Goal: Task Accomplishment & Management: Manage account settings

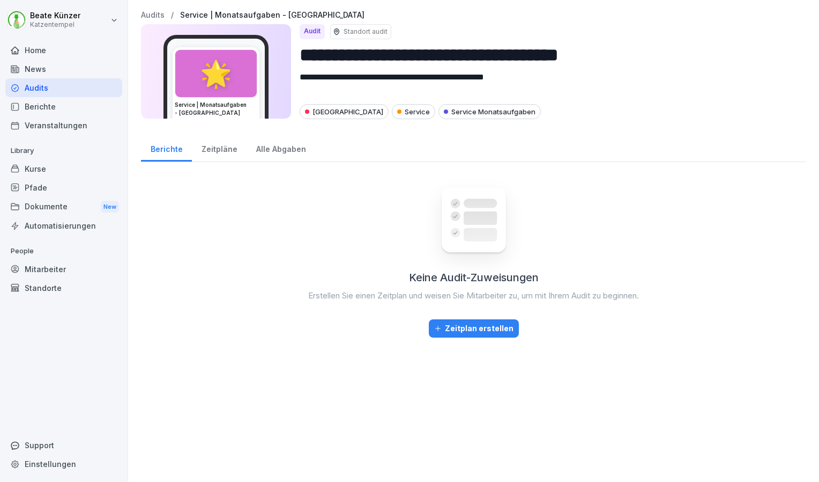
click at [33, 90] on div "Audits" at bounding box center [63, 87] width 117 height 19
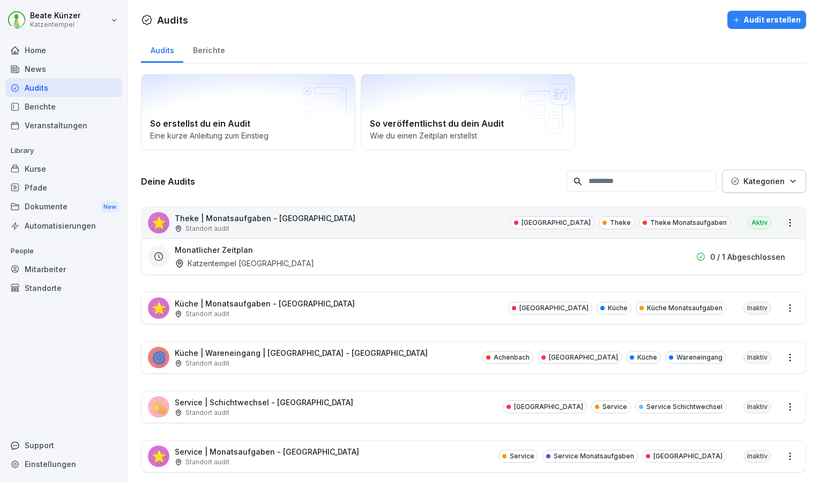
click at [424, 225] on div "🌟 Theke | Monatsaufgaben - [GEOGRAPHIC_DATA] Standort [GEOGRAPHIC_DATA] Theke T…" at bounding box center [474, 222] width 664 height 31
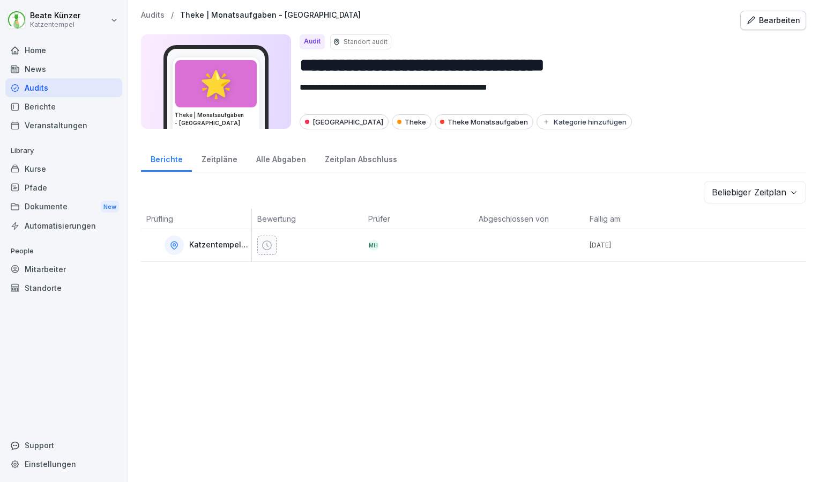
click at [753, 21] on div "Bearbeiten" at bounding box center [773, 20] width 54 height 12
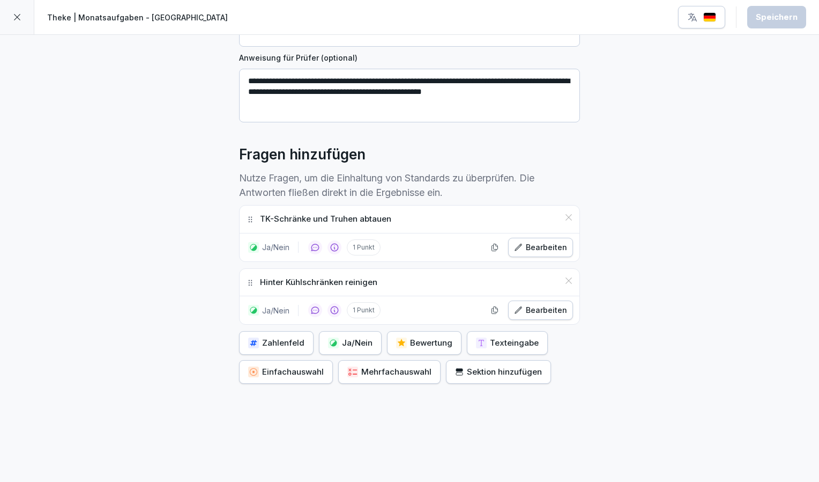
scroll to position [182, 0]
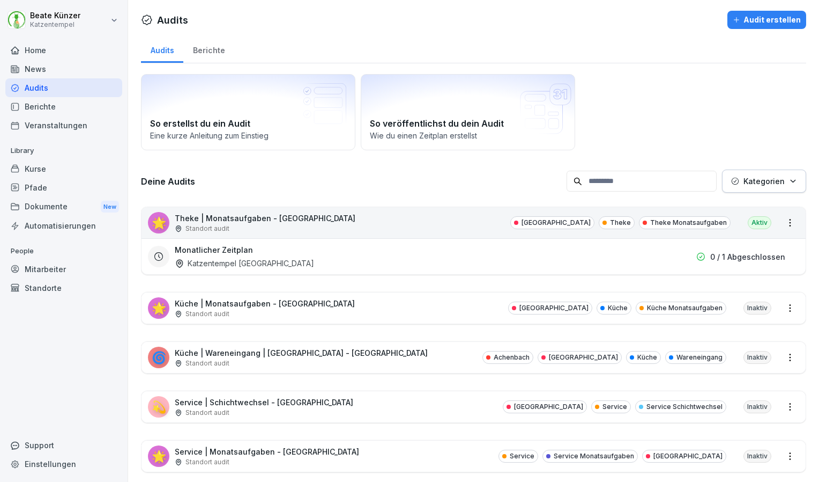
click at [334, 228] on div "🌟 Theke | Monatsaufgaben - [GEOGRAPHIC_DATA] Standort [GEOGRAPHIC_DATA] Theke T…" at bounding box center [474, 222] width 664 height 31
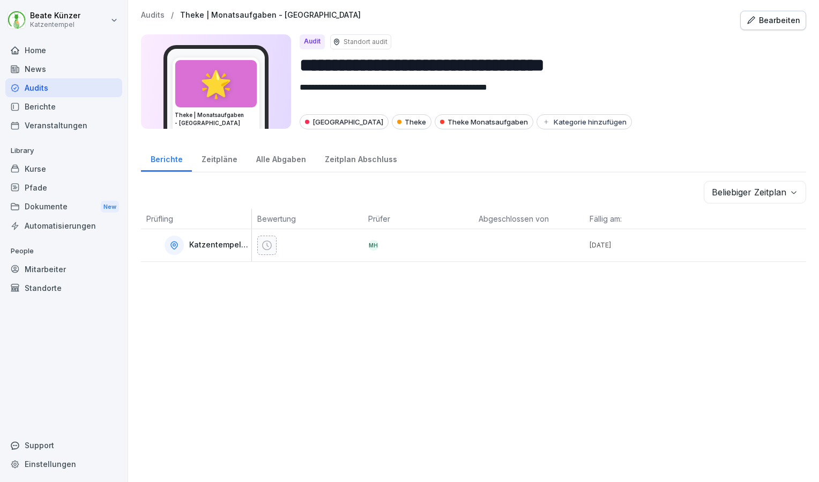
click at [758, 25] on div "Bearbeiten" at bounding box center [773, 20] width 54 height 12
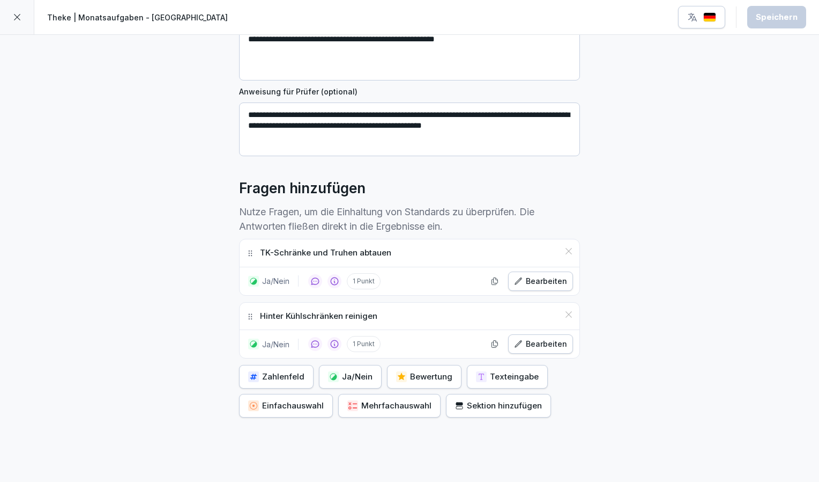
scroll to position [158, 0]
click at [298, 253] on p "TK-Schränke und Truhen abtauen" at bounding box center [325, 252] width 131 height 12
click at [528, 276] on div "Bearbeiten" at bounding box center [540, 281] width 53 height 12
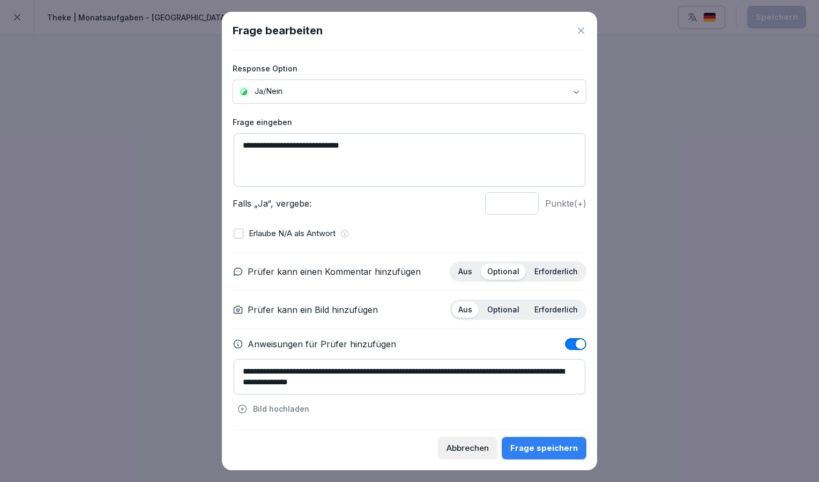
click at [293, 144] on textarea "**********" at bounding box center [410, 160] width 352 height 54
click at [365, 144] on textarea "**********" at bounding box center [410, 160] width 352 height 54
click at [294, 147] on textarea "**********" at bounding box center [410, 160] width 352 height 54
click at [286, 147] on textarea "**********" at bounding box center [410, 160] width 352 height 54
click at [383, 144] on textarea "**********" at bounding box center [410, 160] width 352 height 54
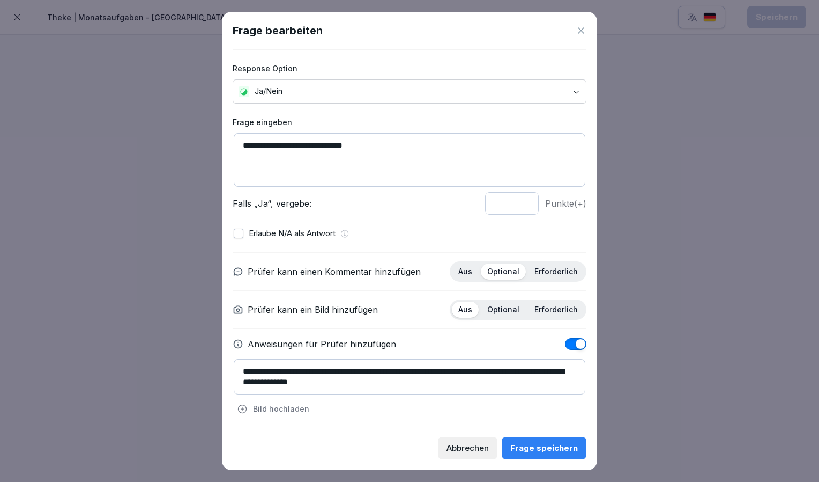
type textarea "**********"
click at [544, 450] on div "Frage speichern" at bounding box center [545, 448] width 68 height 12
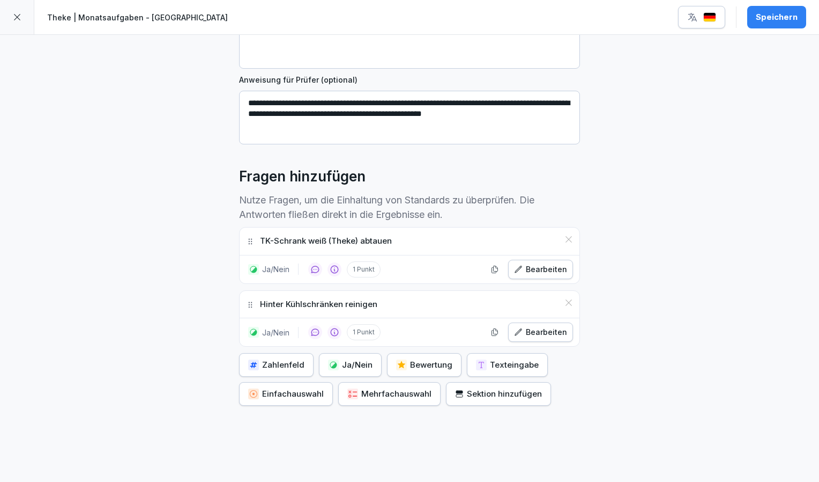
scroll to position [179, 0]
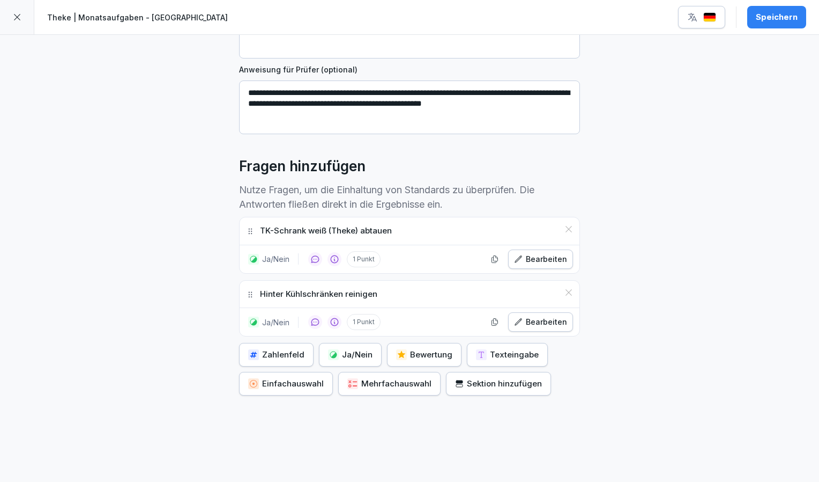
click at [527, 324] on div "Bearbeiten" at bounding box center [540, 322] width 53 height 12
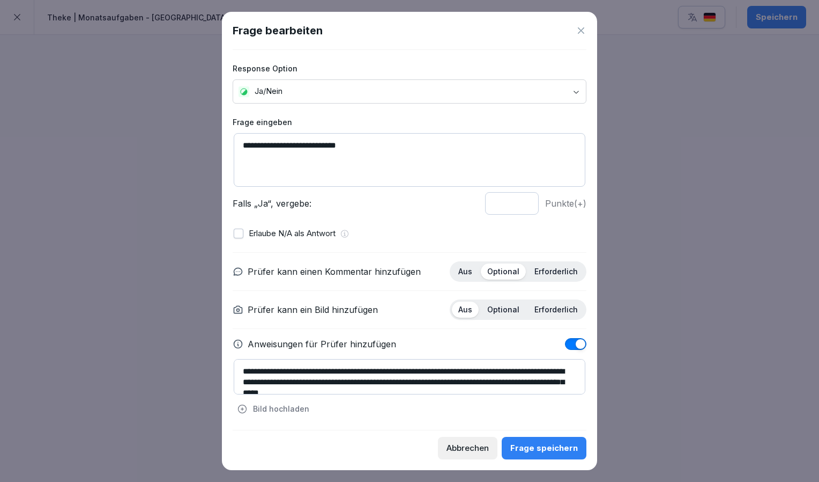
click at [269, 144] on textarea "**********" at bounding box center [410, 160] width 352 height 54
click at [358, 166] on textarea "**********" at bounding box center [410, 160] width 352 height 54
type textarea "**********"
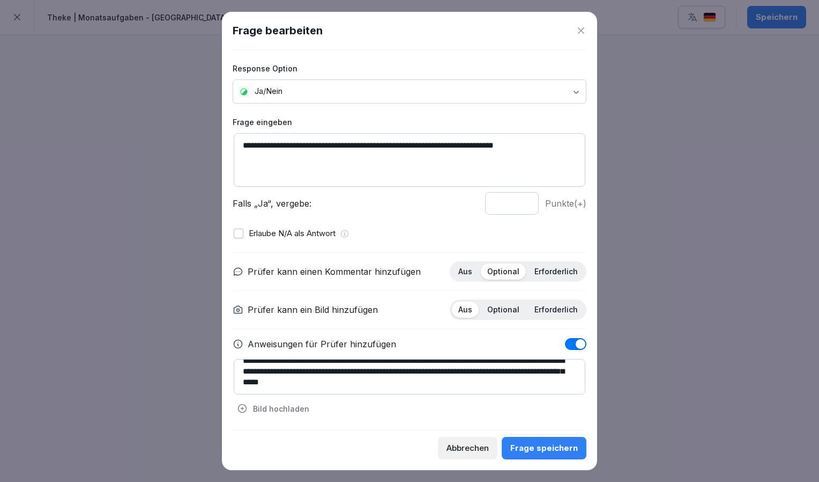
click at [552, 446] on div "Frage speichern" at bounding box center [545, 448] width 68 height 12
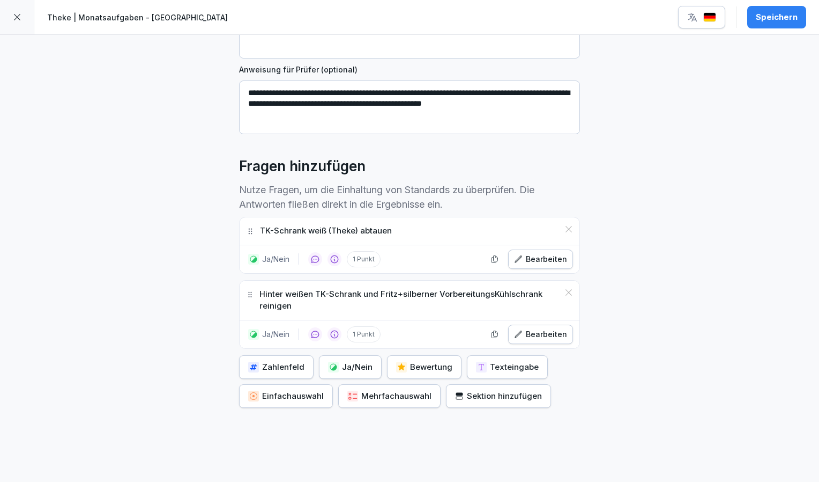
click at [769, 15] on div "Speichern" at bounding box center [777, 17] width 42 height 12
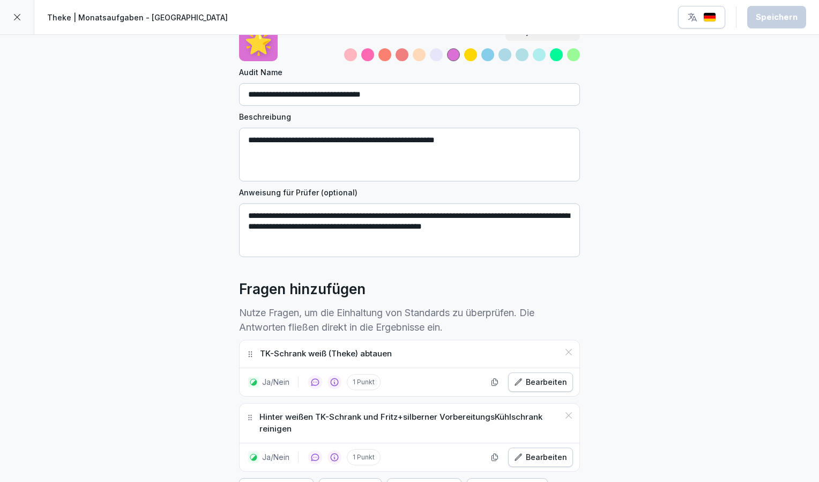
scroll to position [0, 0]
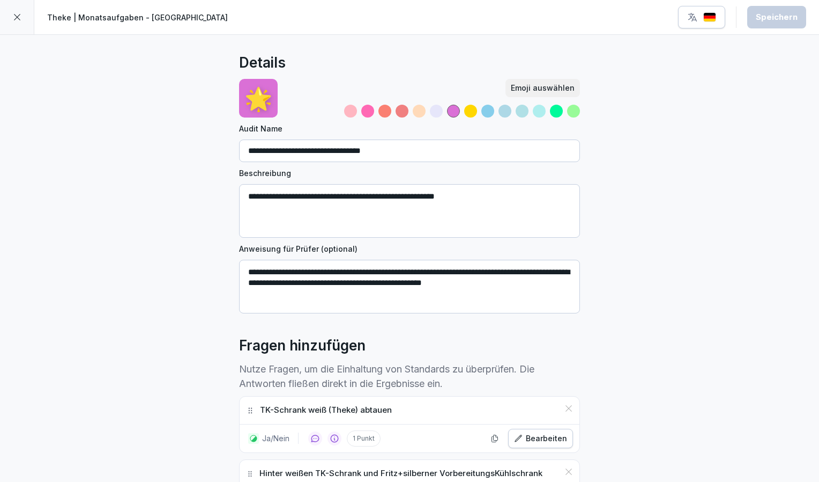
click at [16, 20] on icon at bounding box center [17, 17] width 9 height 9
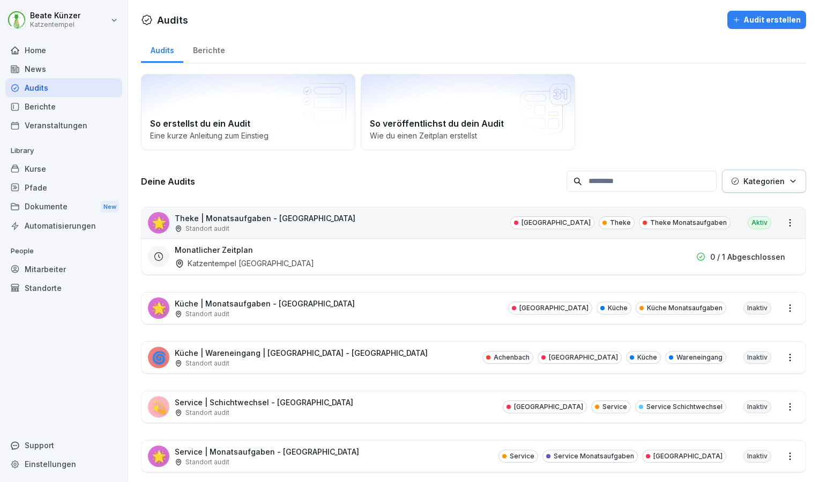
click at [359, 221] on div "🌟 Theke | Monatsaufgaben - [GEOGRAPHIC_DATA] Standort [GEOGRAPHIC_DATA] Theke T…" at bounding box center [474, 222] width 664 height 31
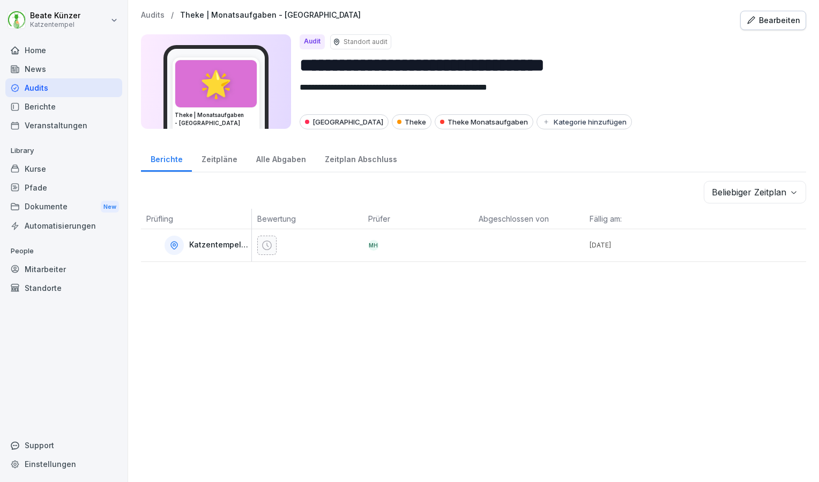
click at [774, 20] on div "Bearbeiten" at bounding box center [773, 20] width 54 height 12
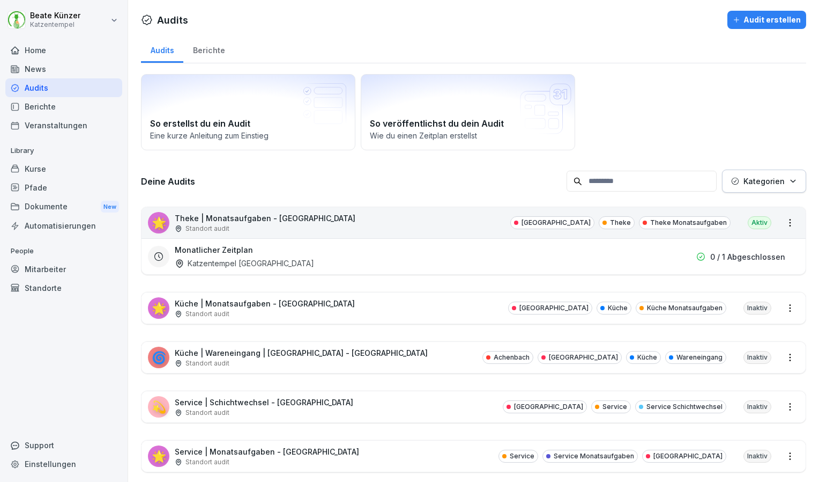
click at [280, 299] on p "Küche | Monatsaufgaben - [GEOGRAPHIC_DATA]" at bounding box center [265, 303] width 180 height 11
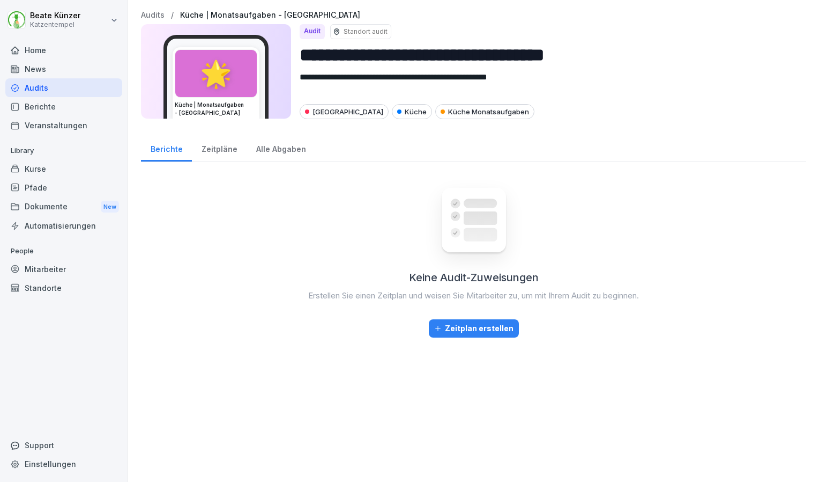
click at [220, 151] on div "Zeitpläne" at bounding box center [219, 147] width 55 height 27
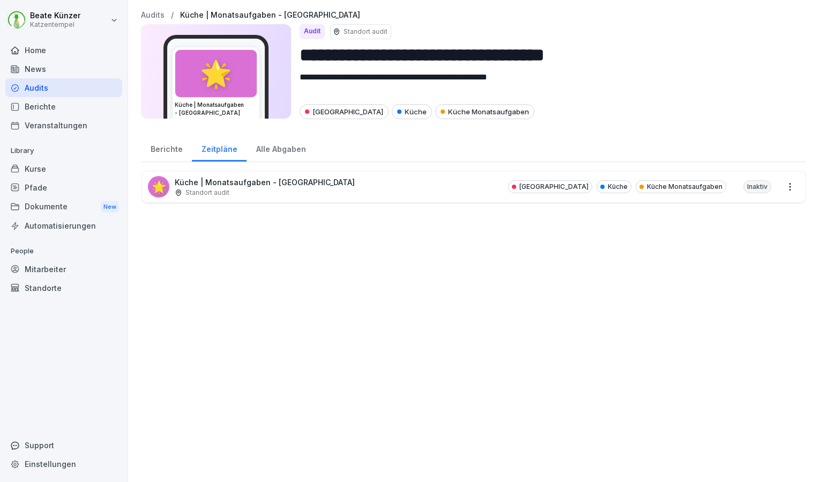
click at [270, 147] on div "Alle Abgaben" at bounding box center [281, 147] width 69 height 27
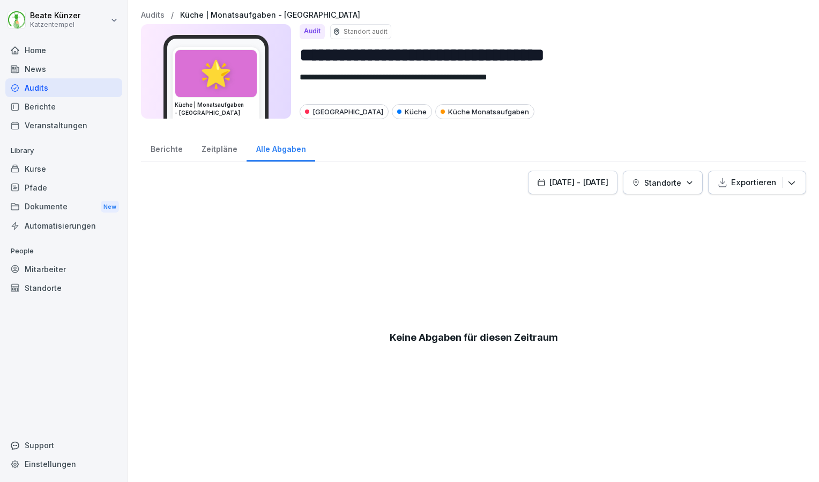
click at [220, 155] on div "Zeitpläne" at bounding box center [219, 147] width 55 height 27
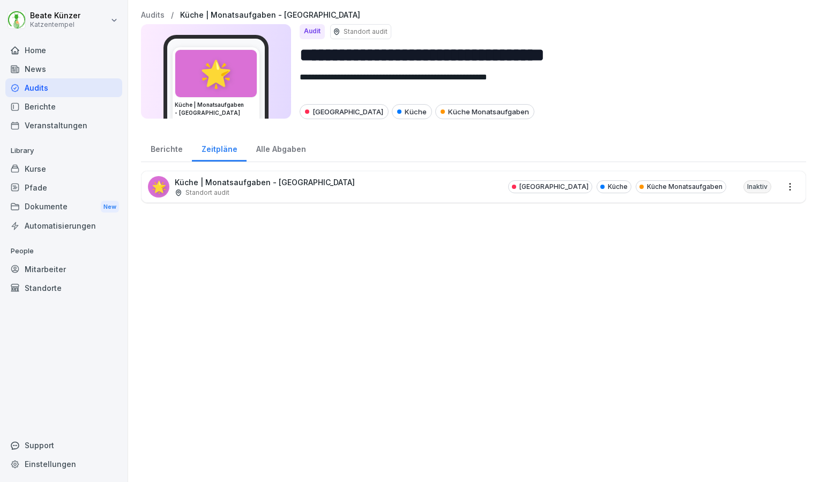
click at [220, 155] on div "Zeitpläne" at bounding box center [219, 147] width 55 height 27
click at [221, 193] on p "Standort audit" at bounding box center [208, 193] width 44 height 10
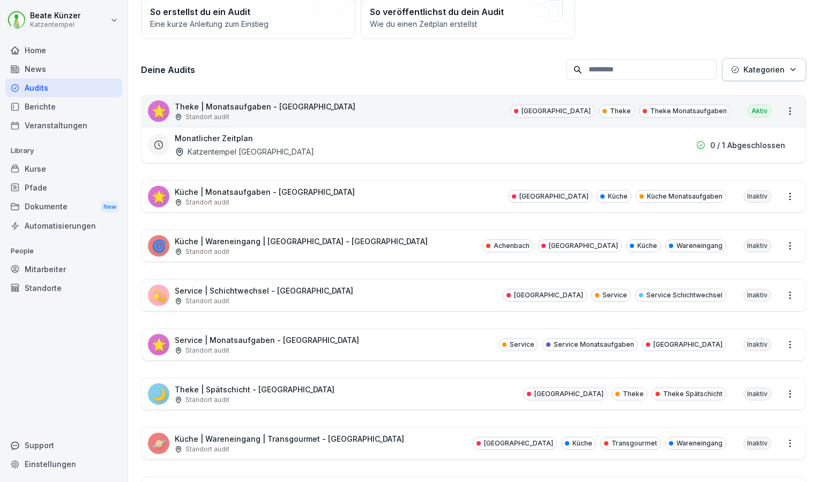
scroll to position [129, 0]
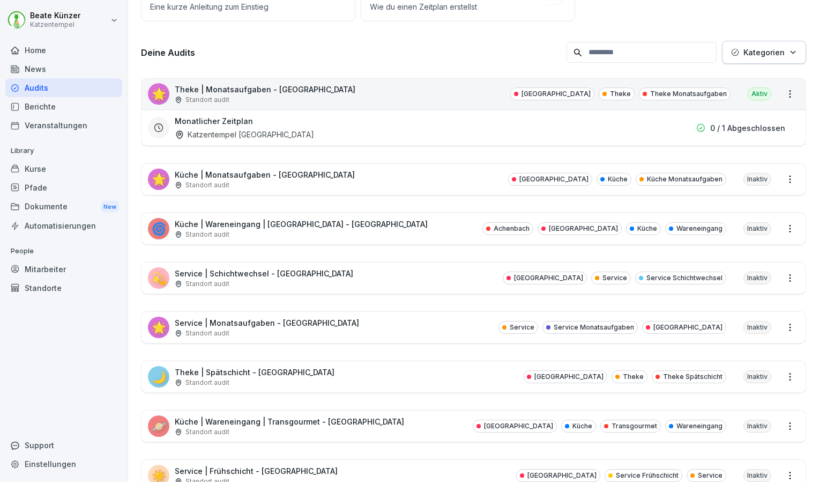
click at [320, 234] on div "Standort audit" at bounding box center [301, 235] width 253 height 10
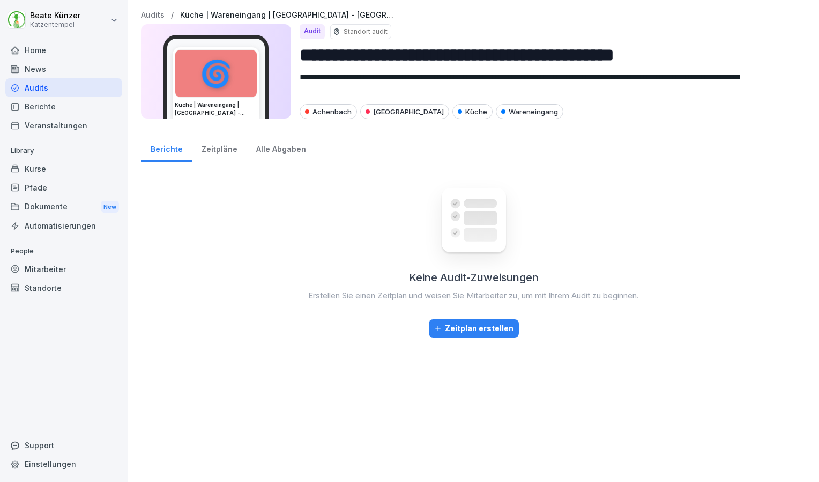
click at [208, 149] on div "Zeitpläne" at bounding box center [219, 147] width 55 height 27
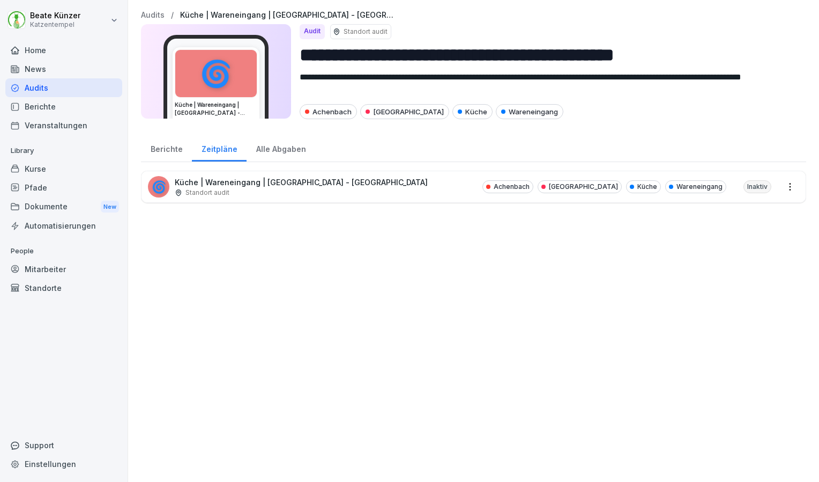
click at [269, 148] on div "Alle Abgaben" at bounding box center [281, 147] width 69 height 27
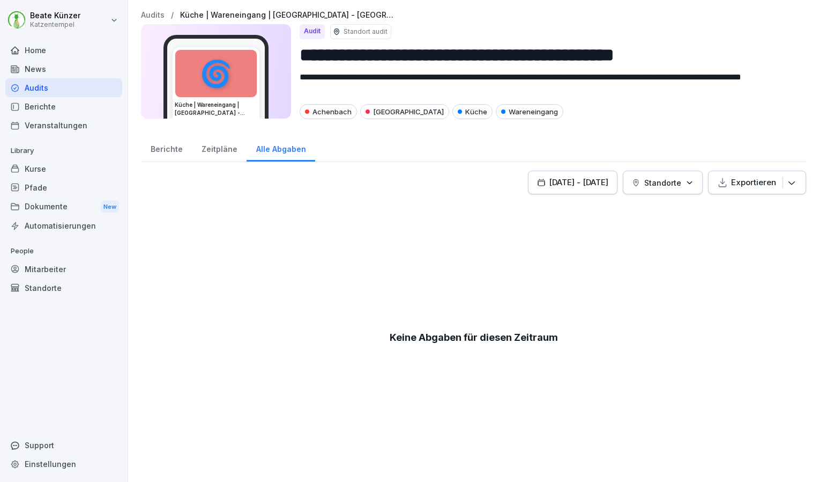
click at [162, 152] on div "Berichte" at bounding box center [166, 147] width 51 height 27
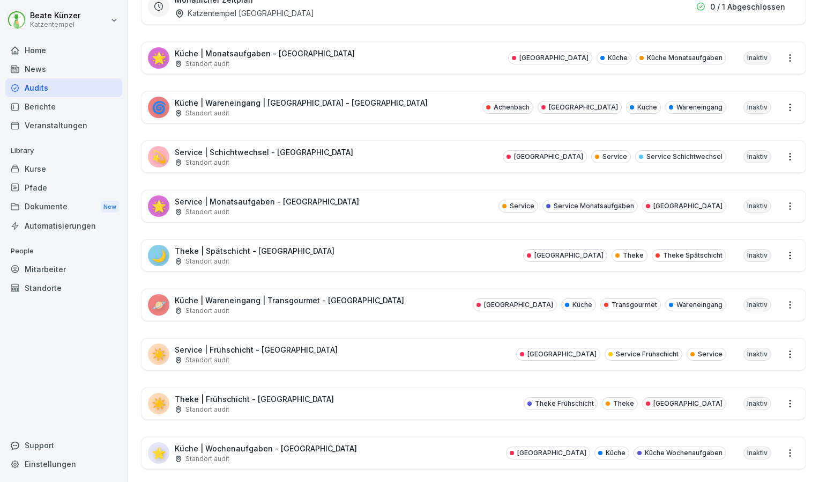
scroll to position [290, 0]
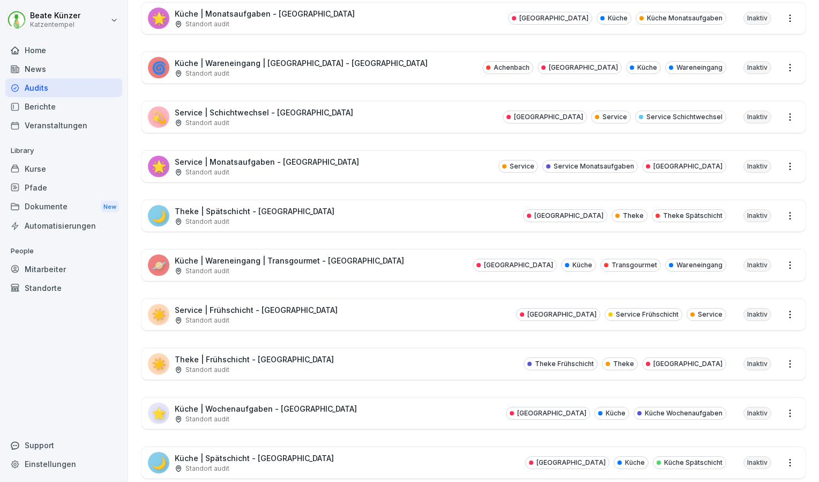
click at [287, 200] on div "🌙 Theke | Spätschicht - [GEOGRAPHIC_DATA] Standort audit [GEOGRAPHIC_DATA] Thek…" at bounding box center [474, 215] width 664 height 31
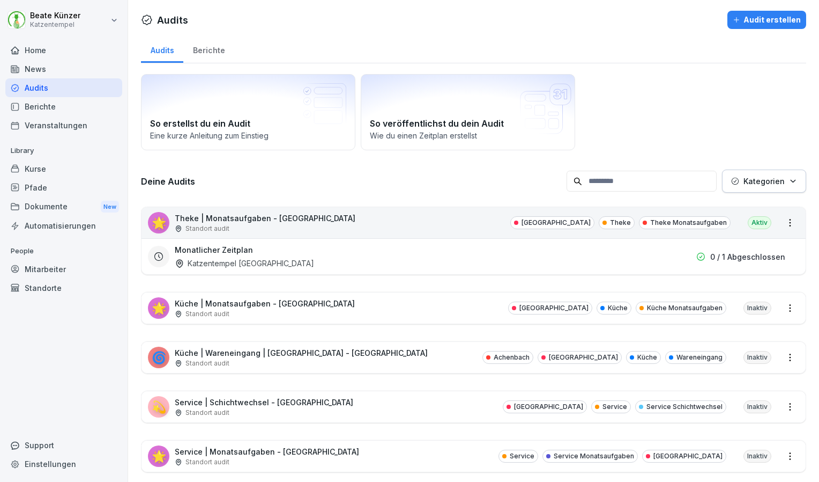
click at [225, 408] on p "Standort audit" at bounding box center [208, 413] width 44 height 10
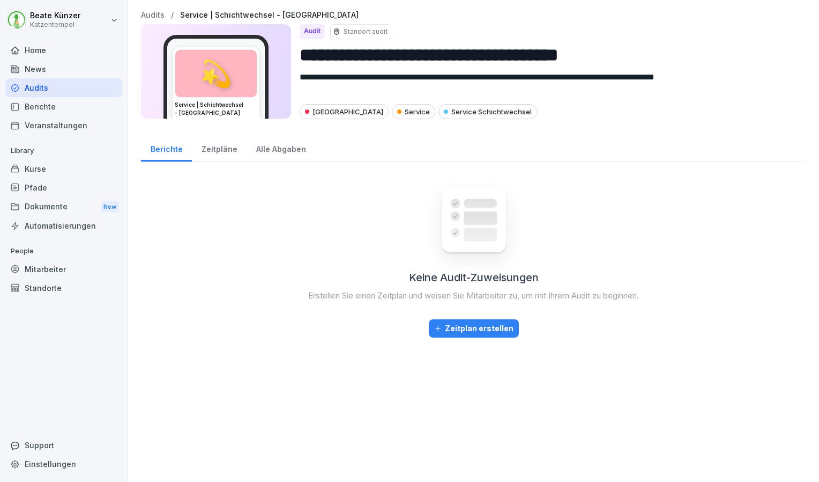
click at [211, 145] on div "Zeitpläne" at bounding box center [219, 147] width 55 height 27
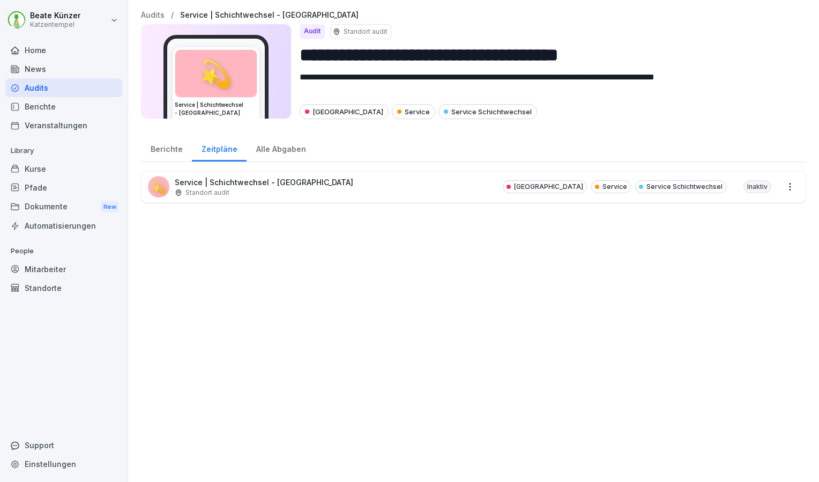
click at [277, 149] on div "Alle Abgaben" at bounding box center [281, 147] width 69 height 27
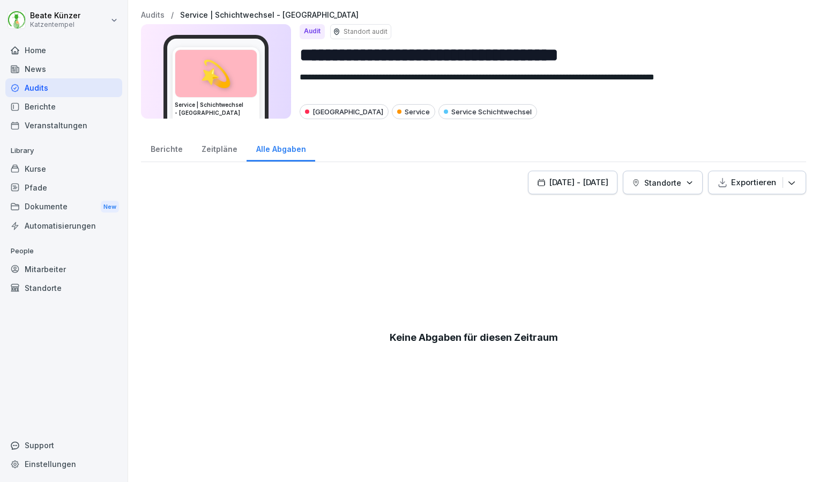
click at [163, 152] on div "Berichte" at bounding box center [166, 147] width 51 height 27
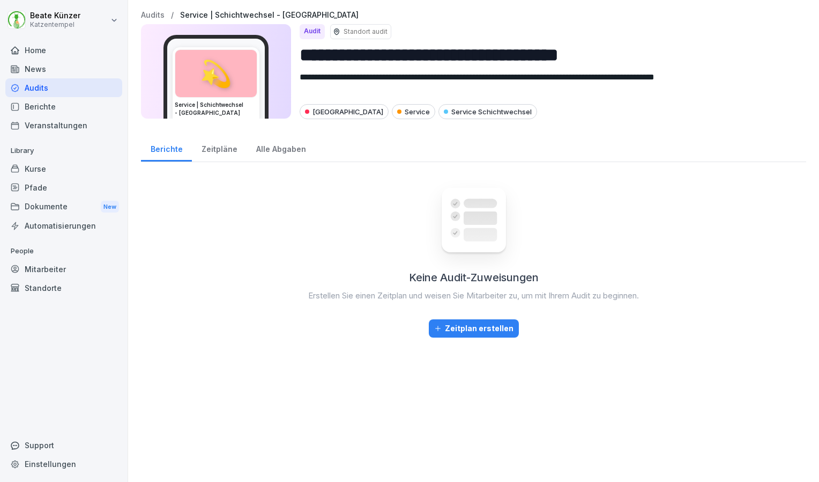
click at [163, 152] on div "Berichte" at bounding box center [166, 147] width 51 height 27
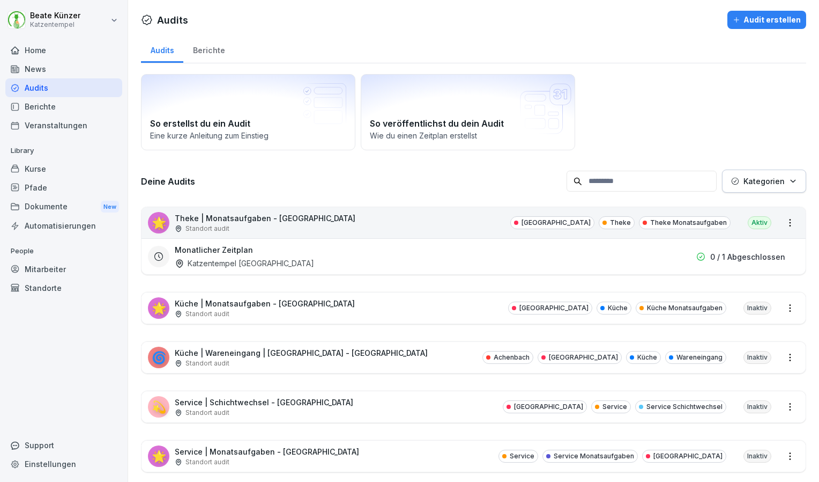
click at [301, 412] on div "Standort audit" at bounding box center [264, 413] width 179 height 10
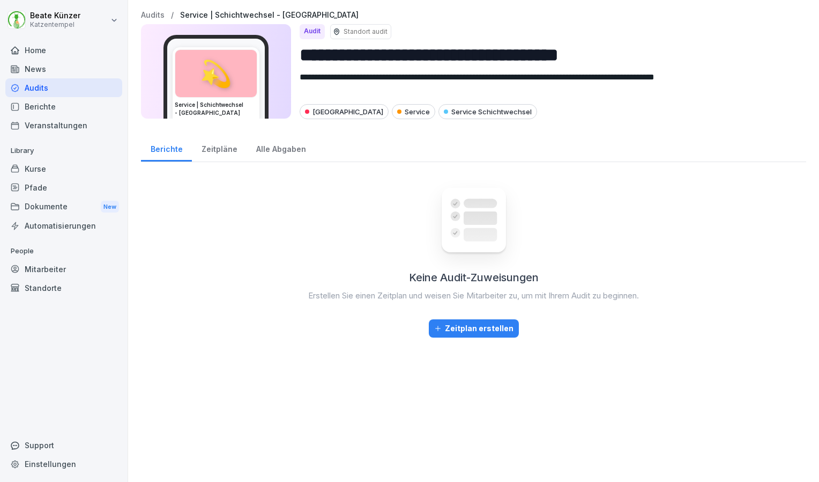
click at [216, 144] on div "Zeitpläne" at bounding box center [219, 147] width 55 height 27
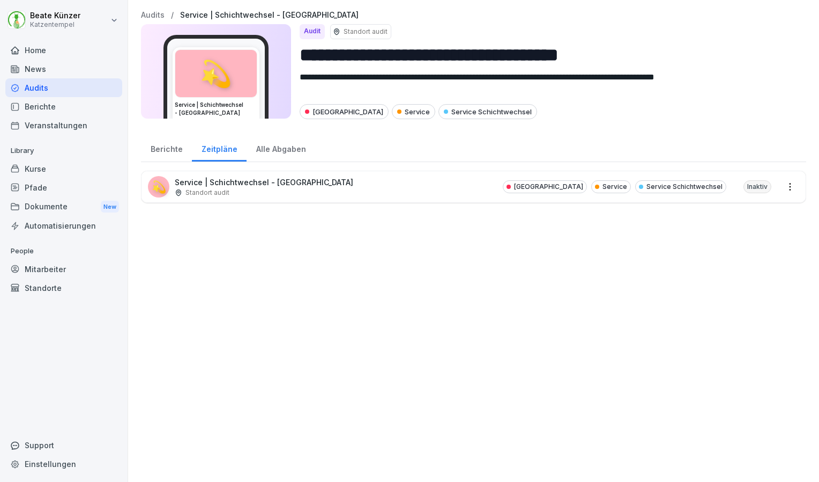
click at [270, 144] on div "Alle Abgaben" at bounding box center [281, 147] width 69 height 27
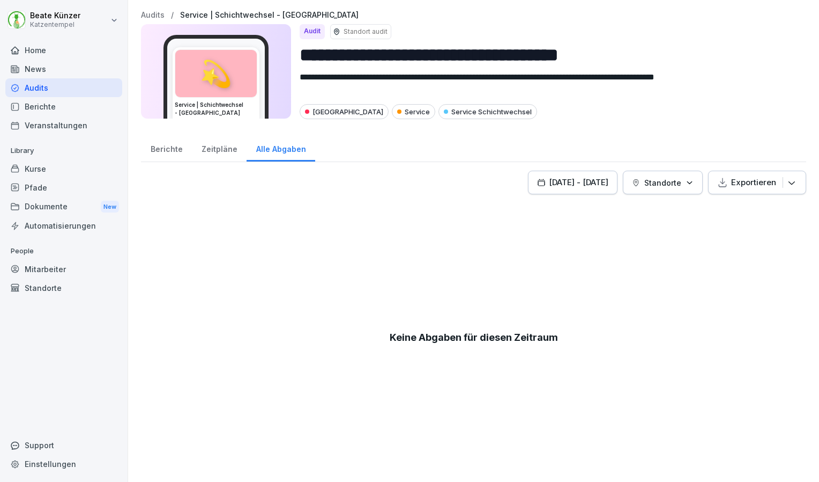
click at [212, 151] on div "Zeitpläne" at bounding box center [219, 147] width 55 height 27
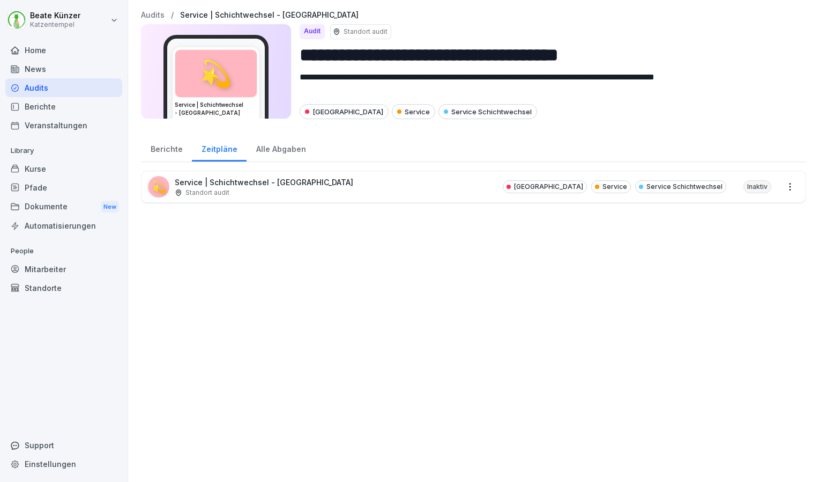
click at [230, 193] on div "Standort audit" at bounding box center [264, 193] width 179 height 10
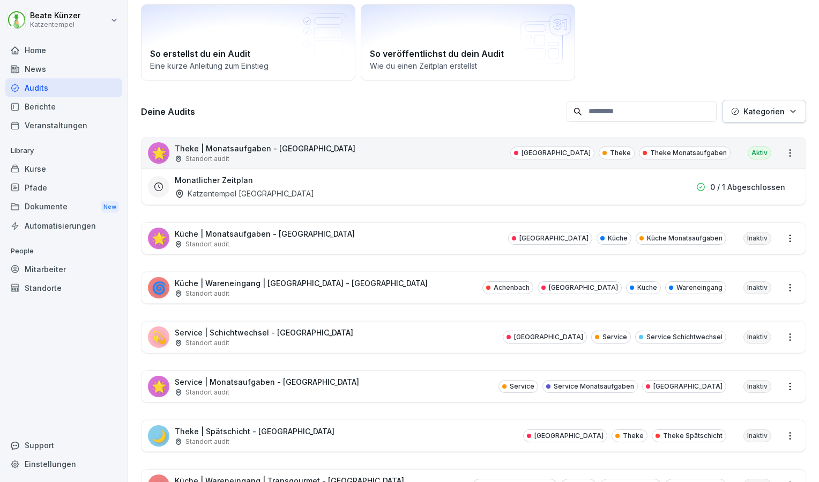
scroll to position [70, 0]
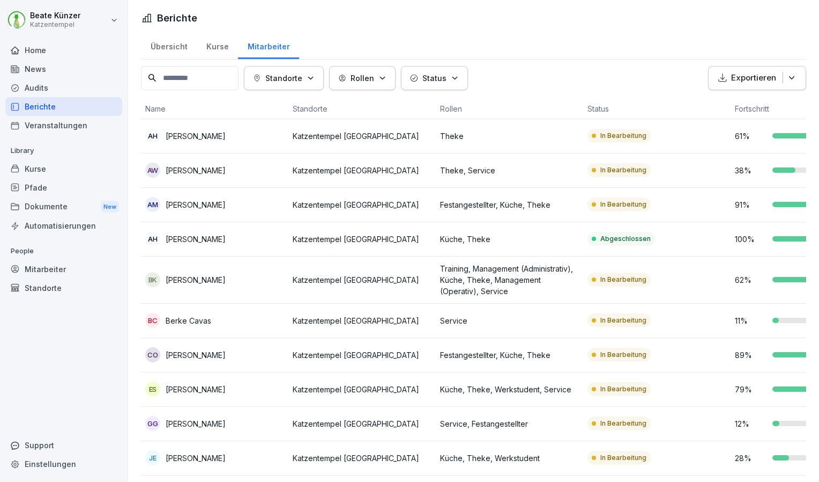
click at [54, 83] on div "Audits" at bounding box center [63, 87] width 117 height 19
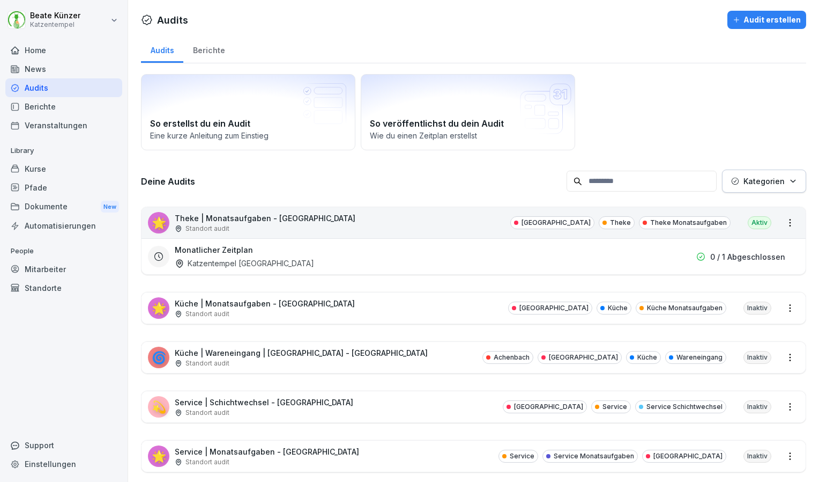
click at [287, 298] on p "Küche | Monatsaufgaben - [GEOGRAPHIC_DATA]" at bounding box center [265, 303] width 180 height 11
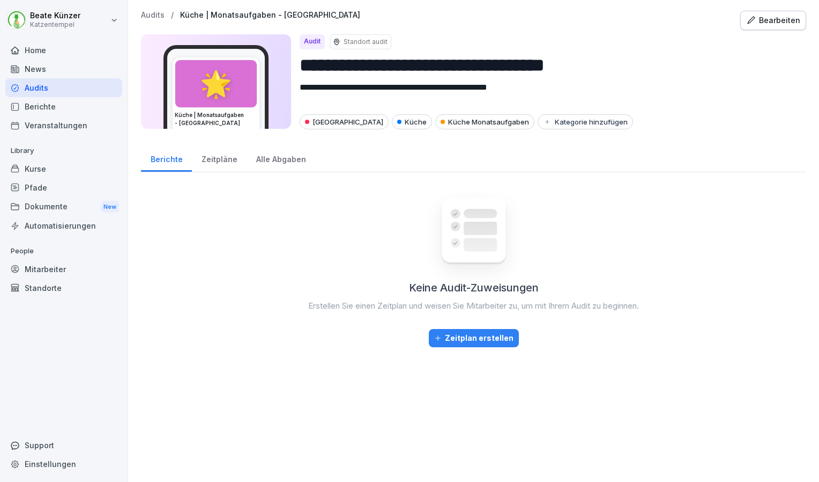
click at [220, 158] on div "Zeitpläne" at bounding box center [219, 157] width 55 height 27
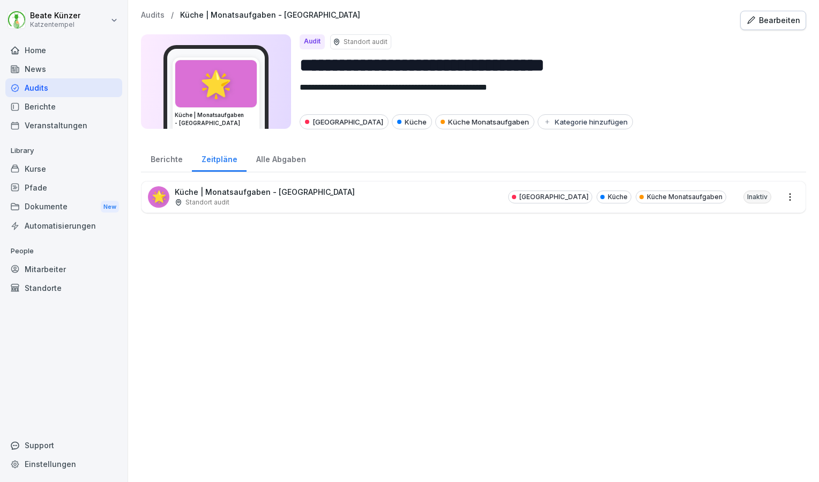
click at [263, 182] on div "🌟 Küche | Monatsaufgaben - Heidelberg Standort audit Heidelberg Küche Küche Mon…" at bounding box center [474, 196] width 664 height 31
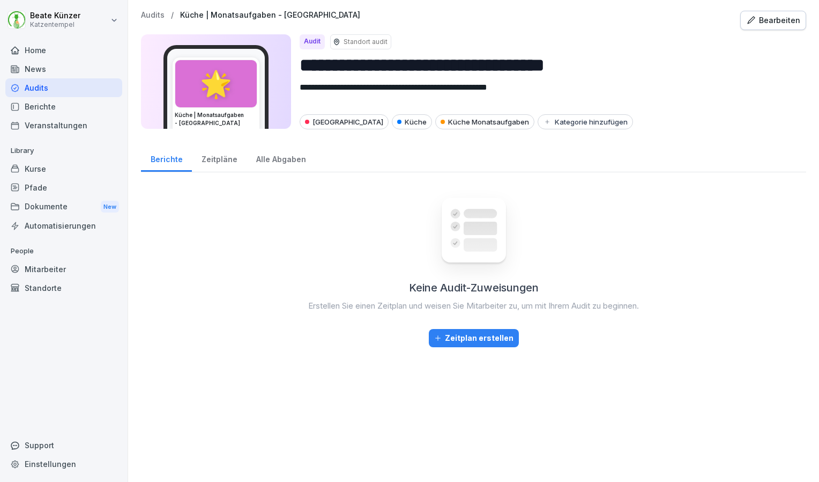
click at [273, 153] on div "Alle Abgaben" at bounding box center [281, 157] width 69 height 27
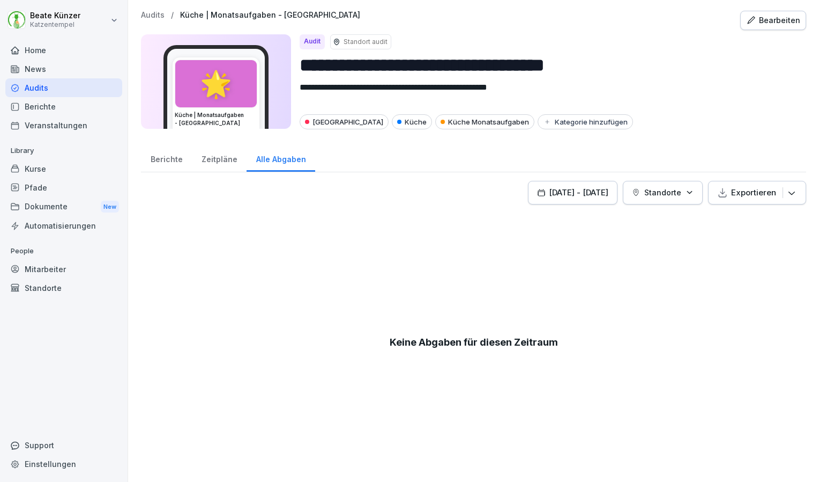
click at [218, 156] on div "Zeitpläne" at bounding box center [219, 157] width 55 height 27
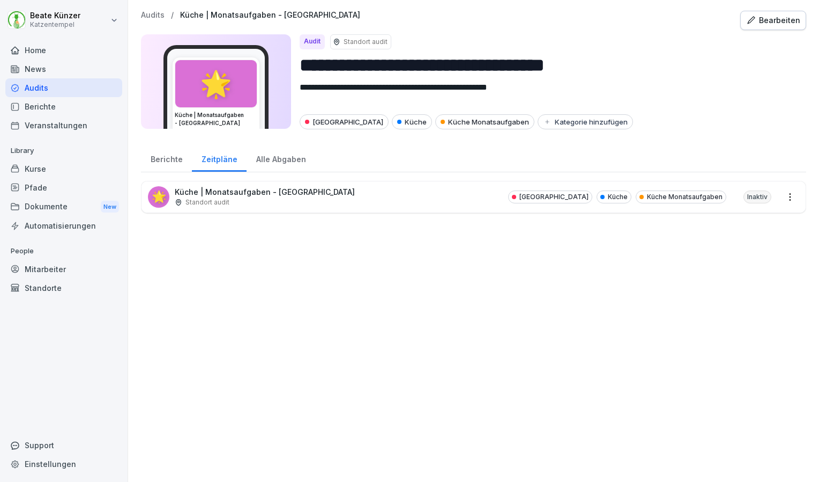
click at [769, 22] on div "Bearbeiten" at bounding box center [773, 20] width 54 height 12
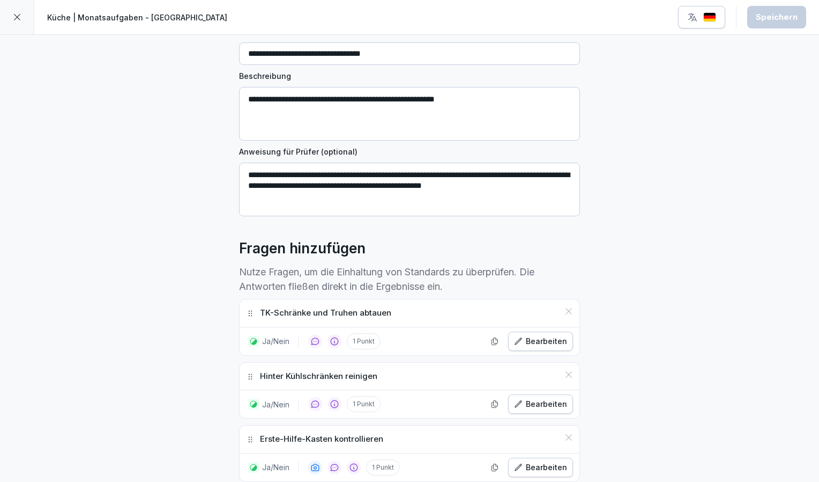
scroll to position [139, 0]
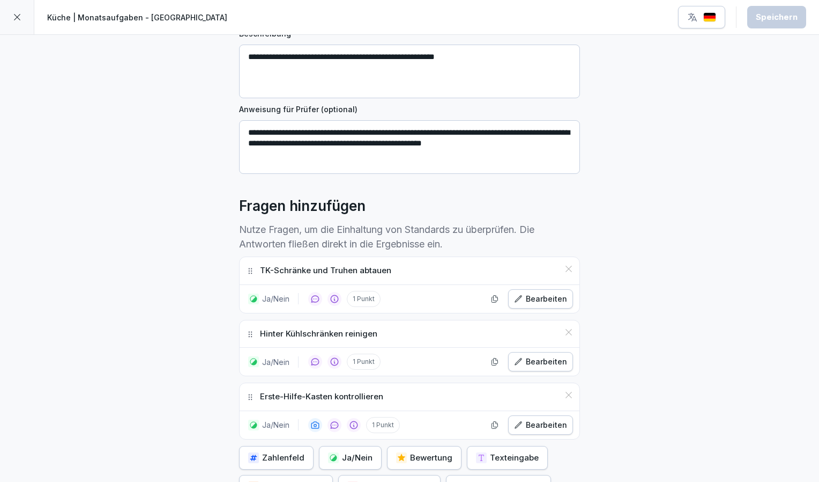
click at [565, 268] on icon at bounding box center [569, 268] width 9 height 9
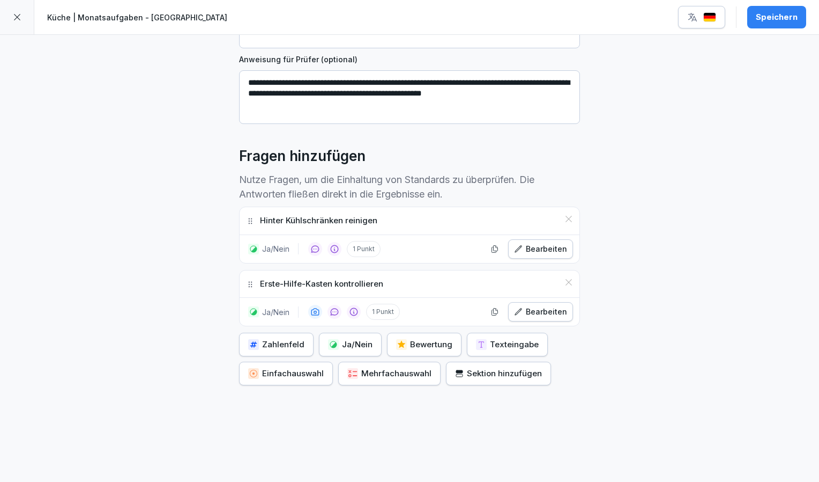
scroll to position [190, 0]
click at [280, 221] on p "Hinter Kühlschränken reinigen" at bounding box center [318, 220] width 117 height 12
click at [340, 218] on p "Hinter Kühlschränken reinigen" at bounding box center [318, 220] width 117 height 12
click at [337, 218] on p "Hinter Kühlschränken reinigen" at bounding box center [318, 220] width 117 height 12
click at [285, 222] on p "Hinter Kühlschränken reinigen" at bounding box center [318, 220] width 117 height 12
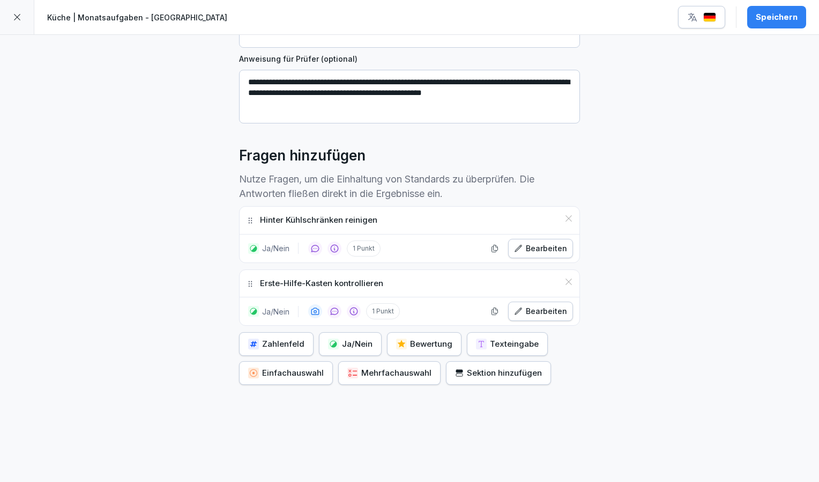
click at [523, 253] on button "Bearbeiten" at bounding box center [540, 248] width 65 height 19
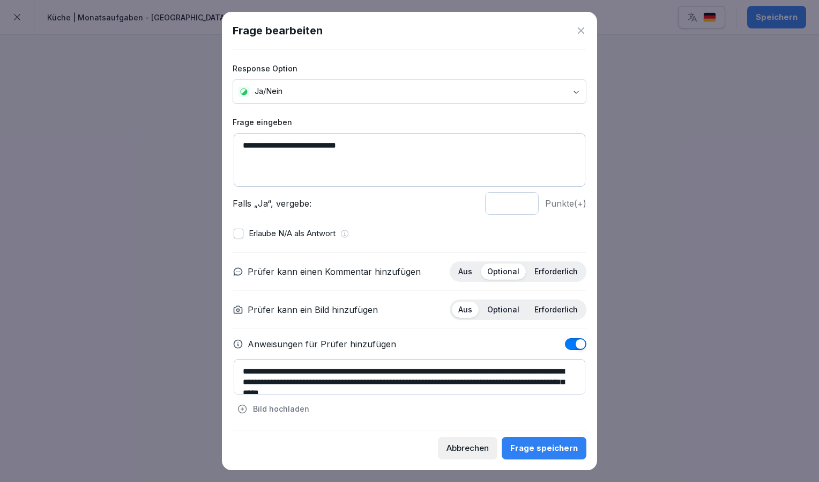
click at [269, 144] on textarea "**********" at bounding box center [410, 160] width 352 height 54
type textarea "**********"
click at [550, 446] on div "Frage speichern" at bounding box center [545, 448] width 68 height 12
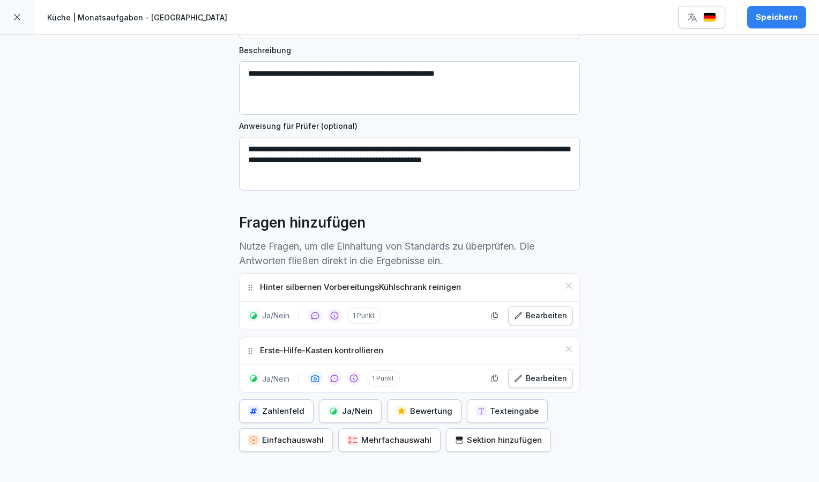
scroll to position [205, 0]
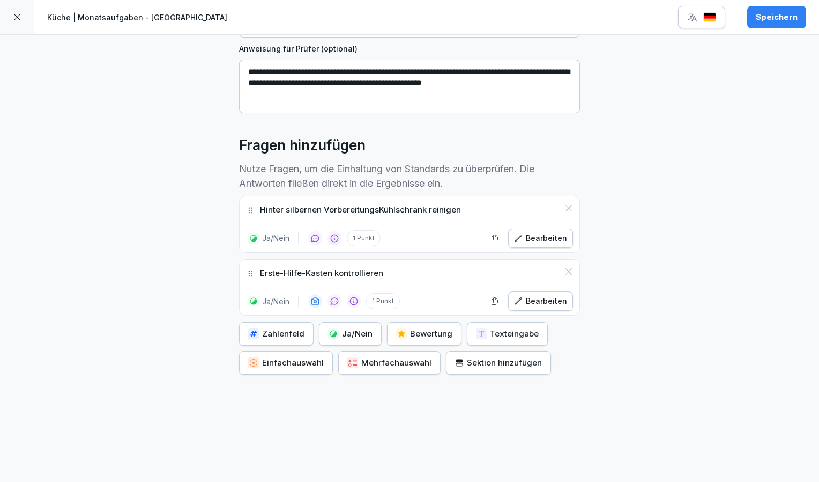
click at [770, 16] on div "Speichern" at bounding box center [777, 17] width 42 height 12
